Goal: Connect with others: Connect with other users

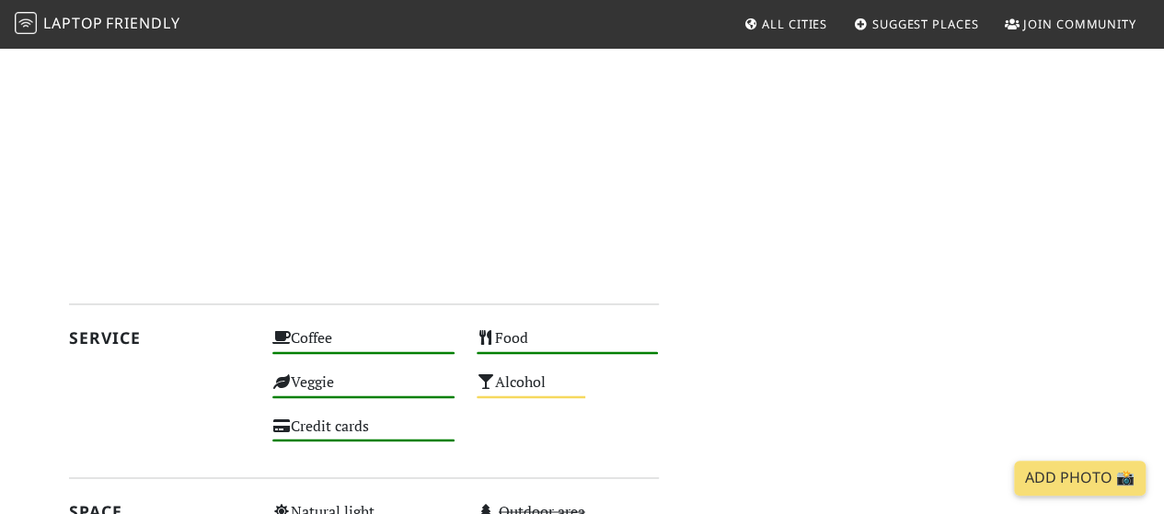
scroll to position [1205, 0]
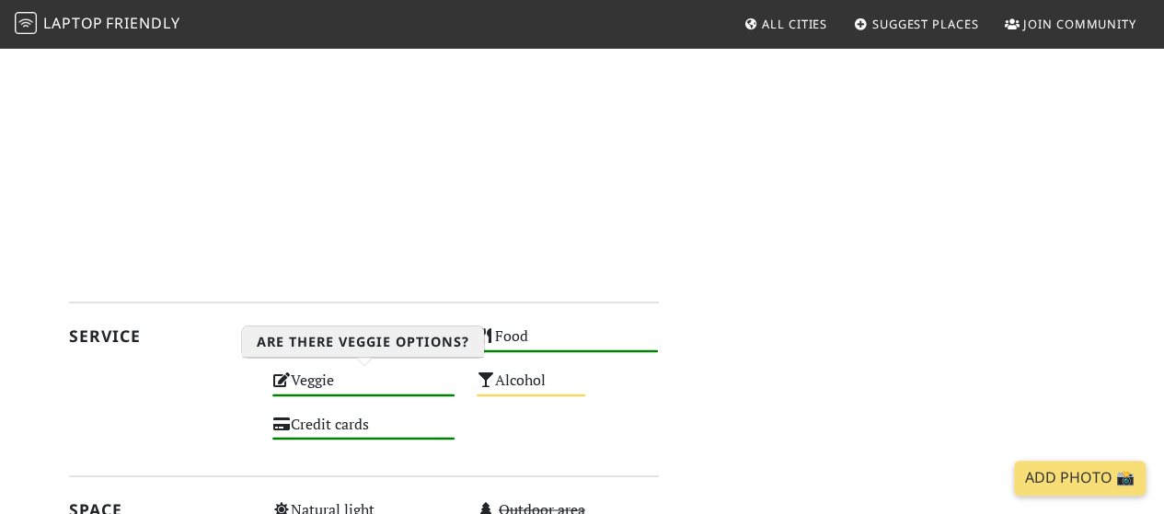
click at [319, 367] on div "Veggie High" at bounding box center [363, 389] width 204 height 44
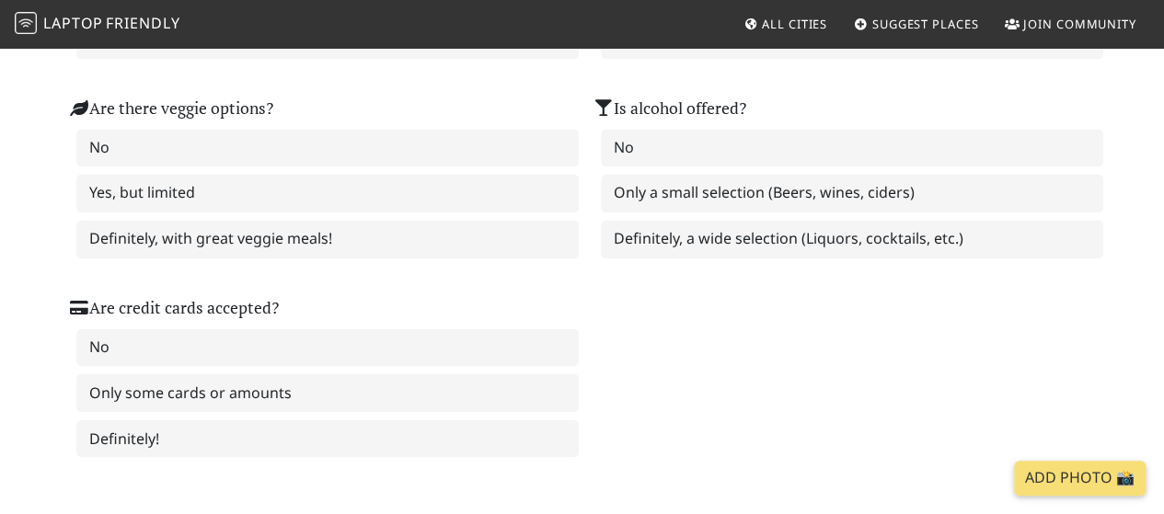
scroll to position [1376, 0]
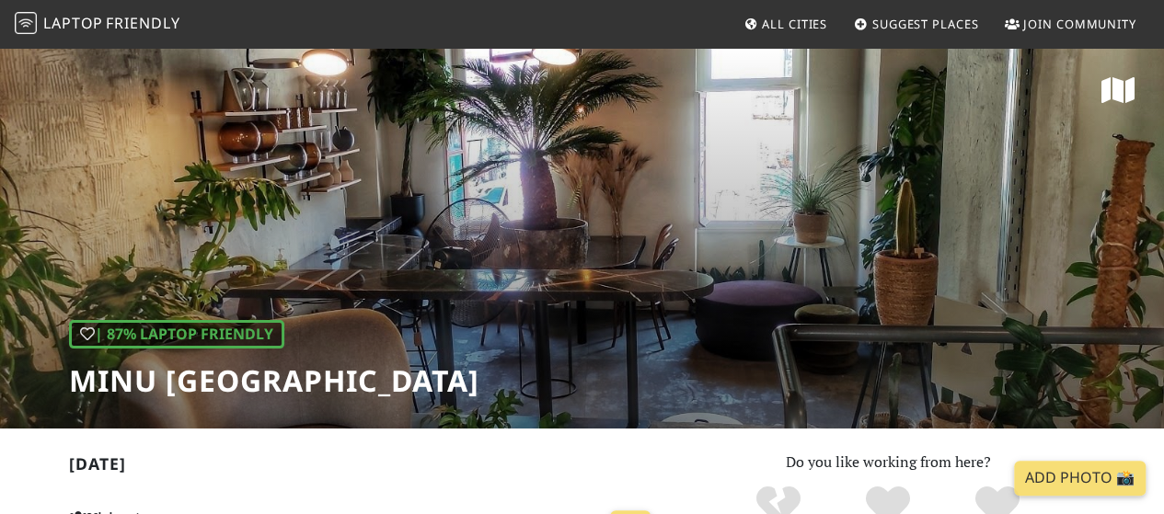
click at [1051, 23] on span "Join Community" at bounding box center [1079, 24] width 113 height 17
